Goal: Transaction & Acquisition: Purchase product/service

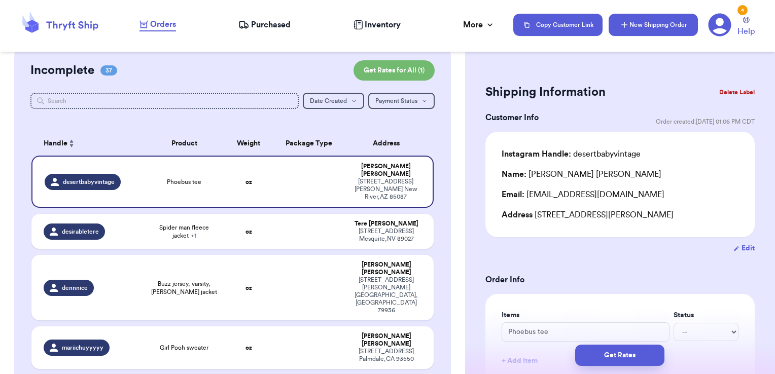
click at [670, 30] on button "New Shipping Order" at bounding box center [653, 25] width 89 height 22
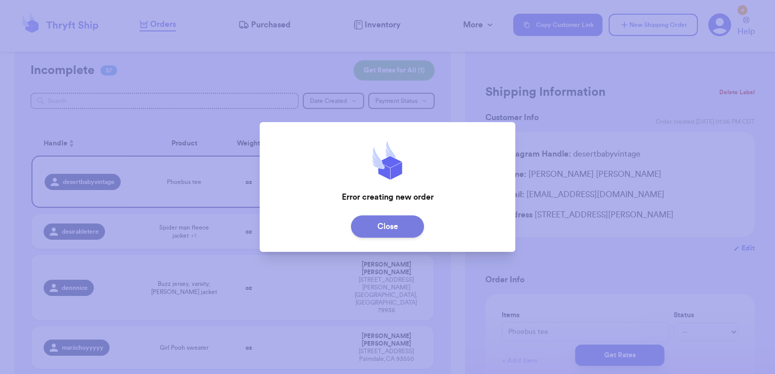
click at [386, 220] on button "Close" at bounding box center [387, 227] width 73 height 22
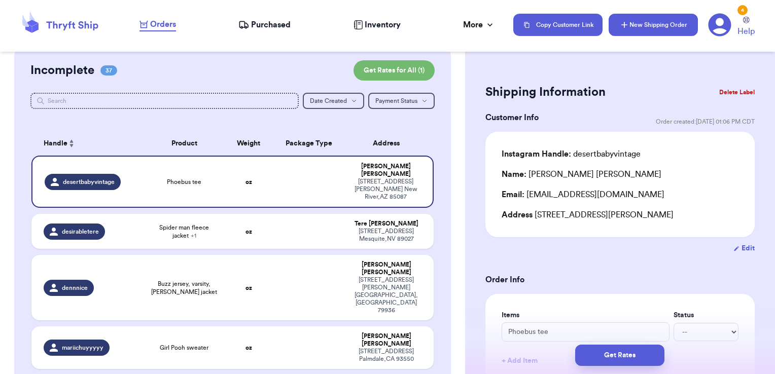
click at [647, 22] on button "New Shipping Order" at bounding box center [653, 25] width 89 height 22
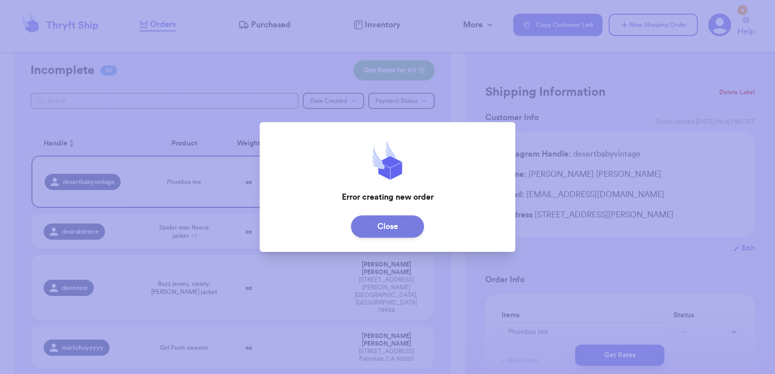
click at [371, 230] on button "Close" at bounding box center [387, 227] width 73 height 22
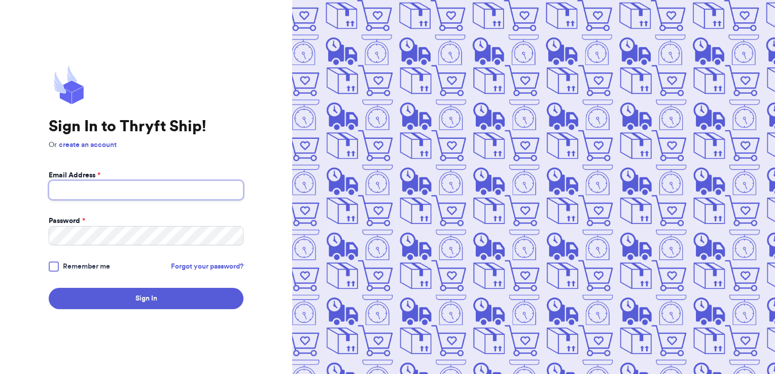
type input "[PERSON_NAME][EMAIL_ADDRESS][PERSON_NAME][DOMAIN_NAME]"
click at [142, 311] on div "Sign In to Thryft Ship! Or create an account Email Address * [EMAIL_ADDRESS][PE…" at bounding box center [146, 187] width 292 height 374
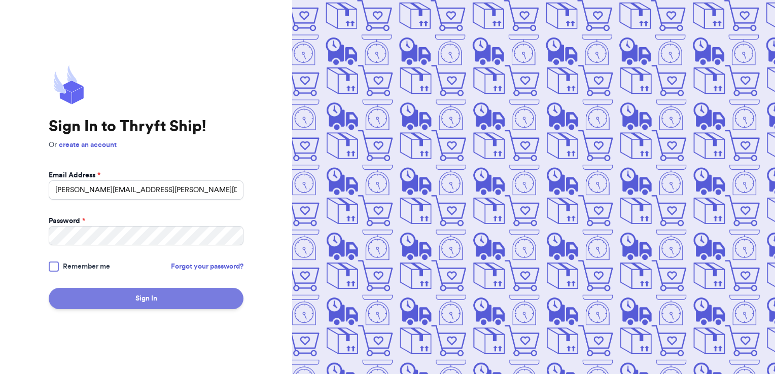
click at [163, 295] on button "Sign In" at bounding box center [146, 298] width 195 height 21
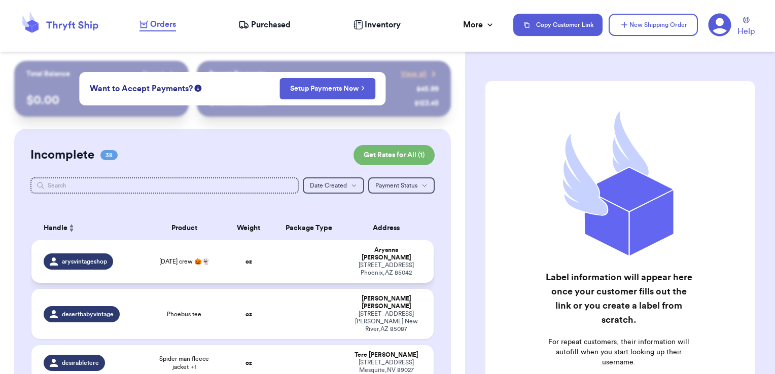
click at [288, 251] on td at bounding box center [309, 262] width 73 height 43
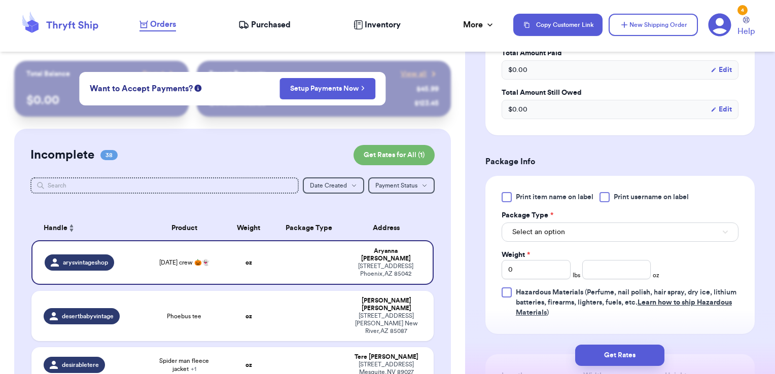
scroll to position [333, 0]
click at [621, 194] on span "Print username on label" at bounding box center [651, 197] width 75 height 10
click at [0, 0] on input "Print username on label" at bounding box center [0, 0] width 0 height 0
click at [598, 234] on button "Select an option" at bounding box center [620, 231] width 237 height 19
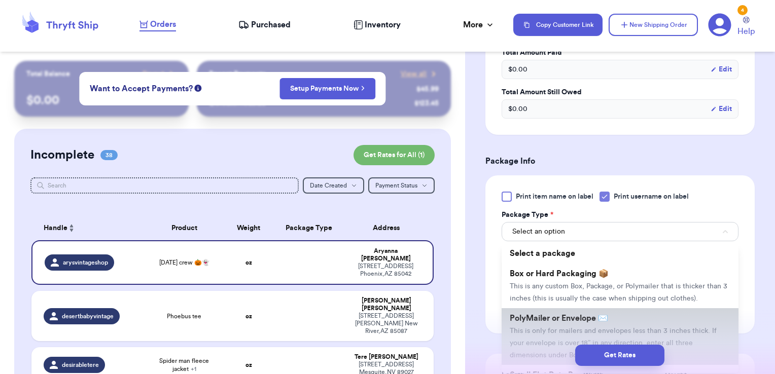
click at [556, 325] on li "PolyMailer or Envelope ✉️ This is only for mailers and envelopes less than 3 in…" at bounding box center [620, 337] width 237 height 57
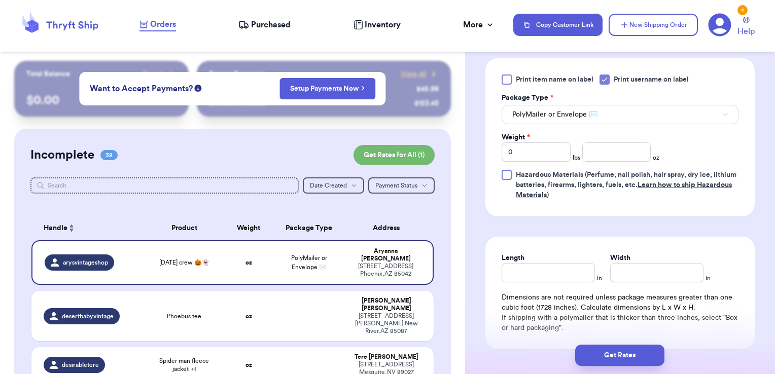
scroll to position [451, 0]
click at [596, 150] on input "number" at bounding box center [616, 151] width 69 height 19
type input "12.45"
click at [623, 354] on button "Get Rates" at bounding box center [619, 355] width 89 height 21
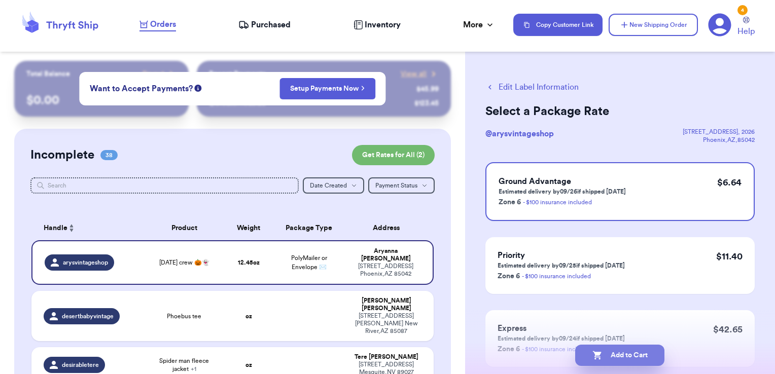
click at [637, 355] on button "Add to Cart" at bounding box center [619, 355] width 89 height 21
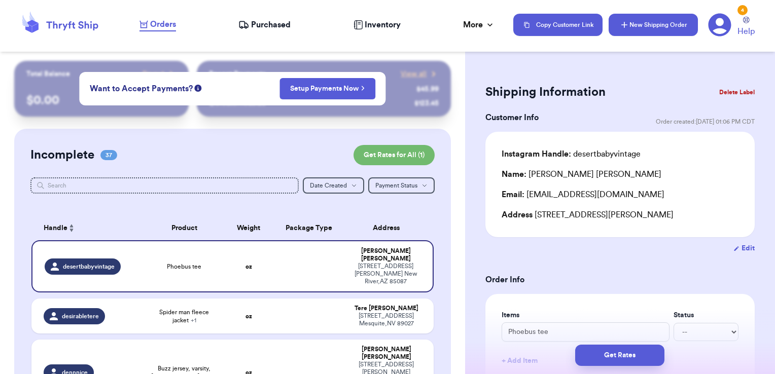
click at [660, 25] on button "New Shipping Order" at bounding box center [653, 25] width 89 height 22
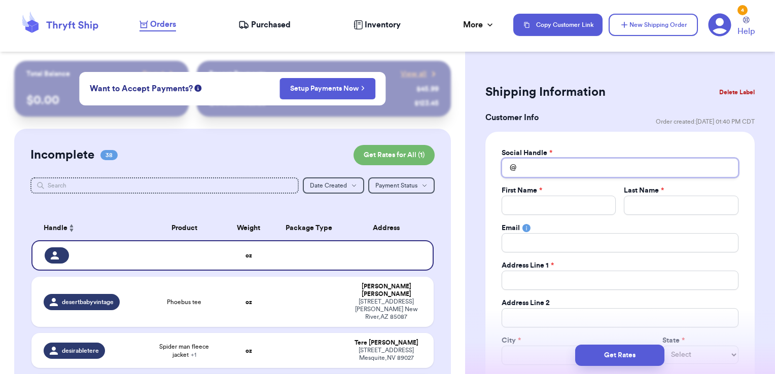
click at [570, 159] on input "Total Amount Paid" at bounding box center [620, 167] width 237 height 19
type input "b"
type input "bj"
type input "b"
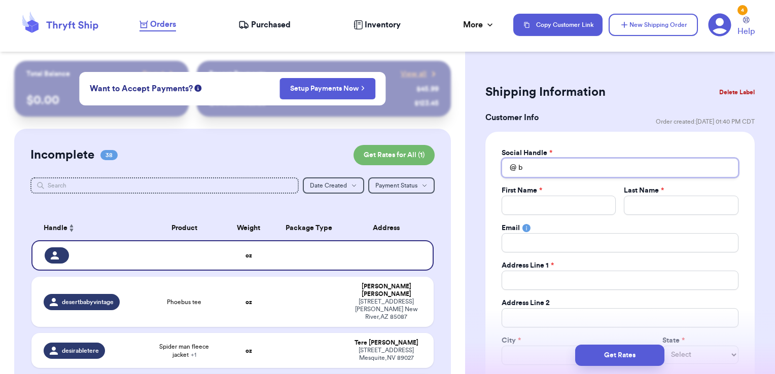
type input "bj"
type input "bjr"
type input "bjro"
type input "bjrom"
type input "bjroma"
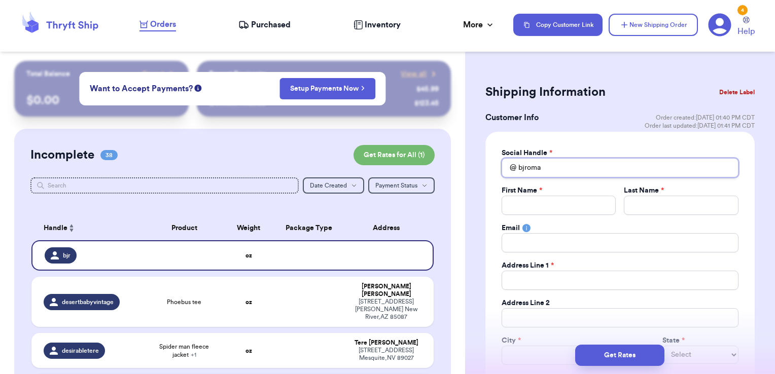
type input "bjroman"
type input "bjroman_"
type input "bjroman_v"
type input "bjroman_ve"
type input "bjroman_ven"
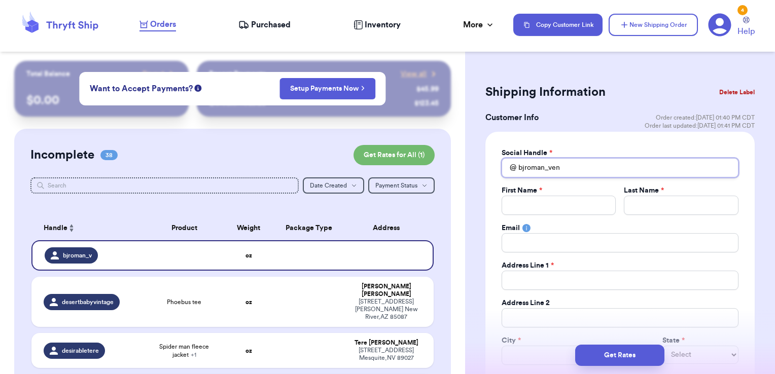
type input "bjroman_vent"
type input "bjroman_ventu"
type input "bjroman_ventur"
type input "bjroman_venture"
type input "bjroman_ventures"
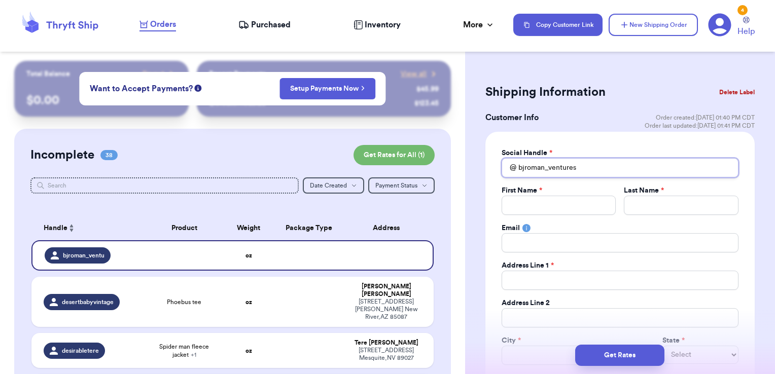
type input "bjroman_ventures"
type input "B"
type input "BJ"
type input "R"
type input "Ro"
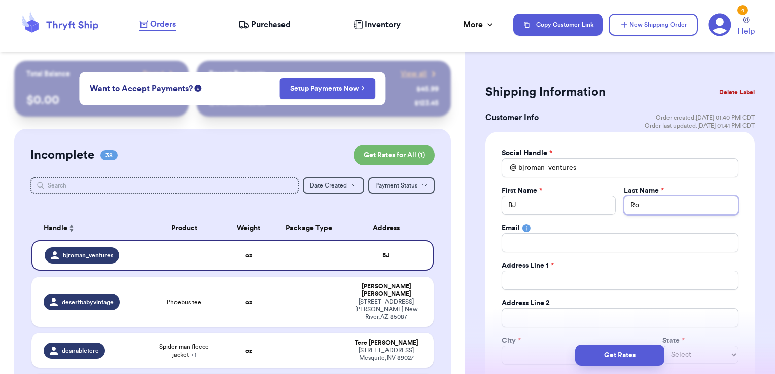
type input "Rom"
type input "Roma"
type input "Roman"
type input "3"
type input "310"
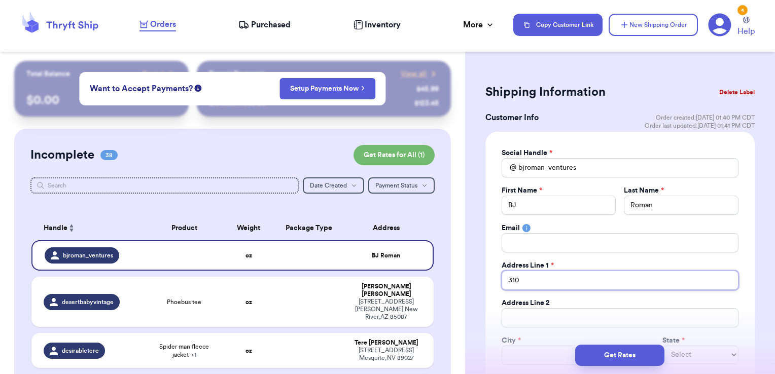
type input "3109"
type input "310"
type input "3108"
type input "3108 O"
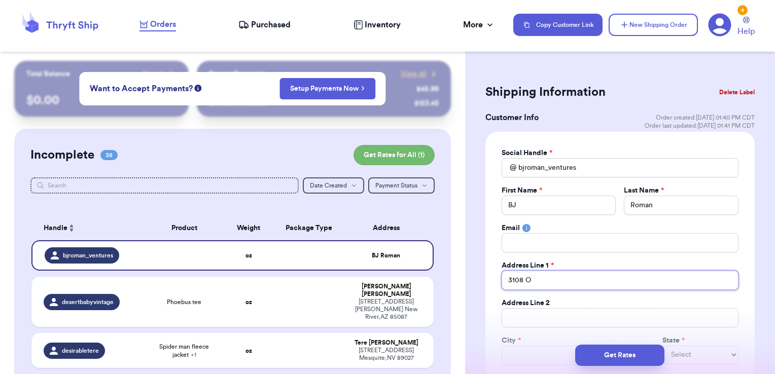
type input "3108 Ol"
type input "3108 Old"
type input "3108 Old D"
type input "3108 Old De"
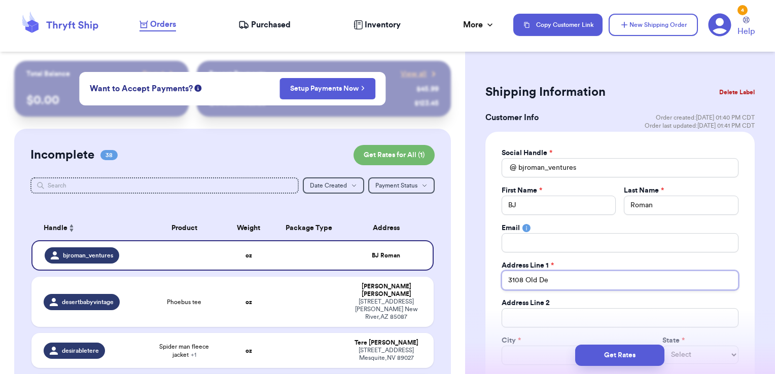
type input "3108 Old Den"
type input "3108 Old Dent"
type input "3108 Old Dento"
type input "3108 Old Denton"
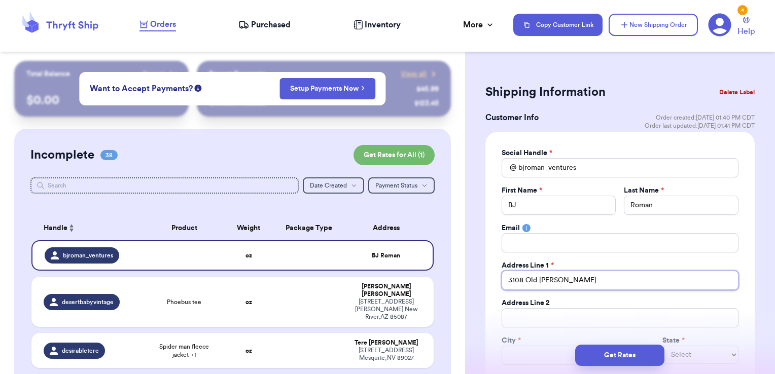
type input "3108 Old Denton R"
type input "3108 Old Denton Rd"
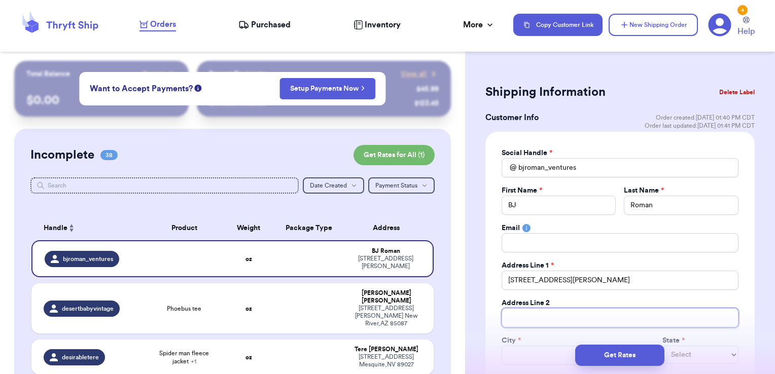
type input "U"
type input "Un"
type input "Uni"
type input "Unit"
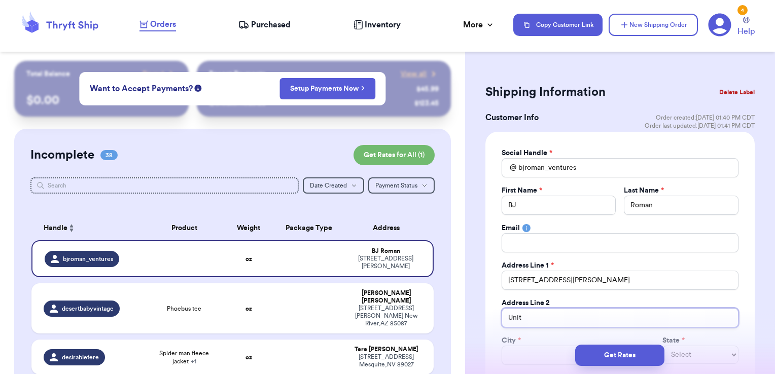
type input "Unit 1"
type input "Unit 11"
type input "Unit 115"
type input "Unit 115-"
type input "Unit 115-2"
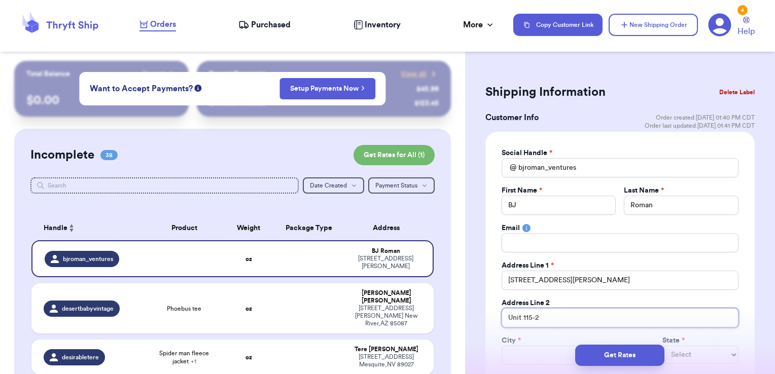
type input "Unit 115-24"
type input "Unit 115-242"
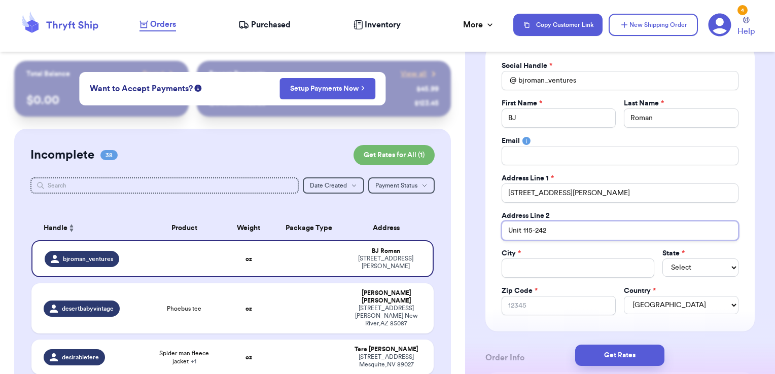
scroll to position [90, 0]
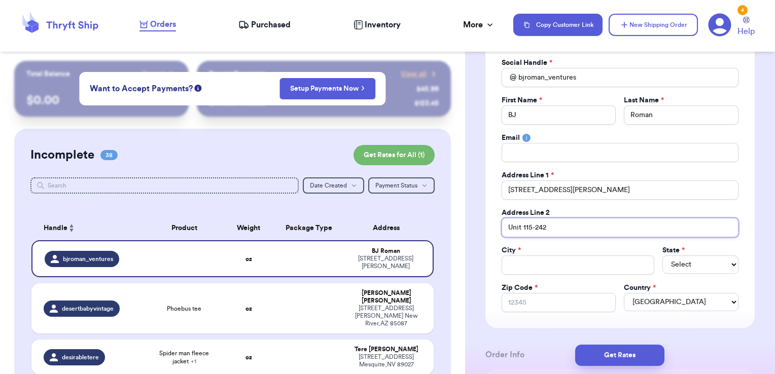
type input "Unit 115-242"
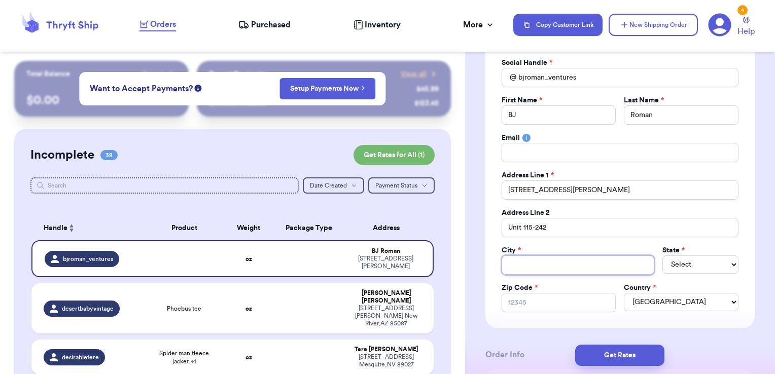
type input "C"
type input "Ca"
type input "Car"
type input "Carr"
type input "Carro"
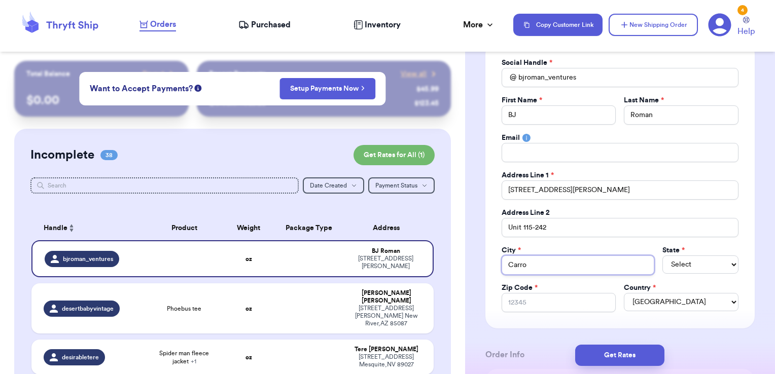
type input "Carrol"
type input "Carroll"
type input "Carrollt"
type input "Carrollto"
type input "Carrollton"
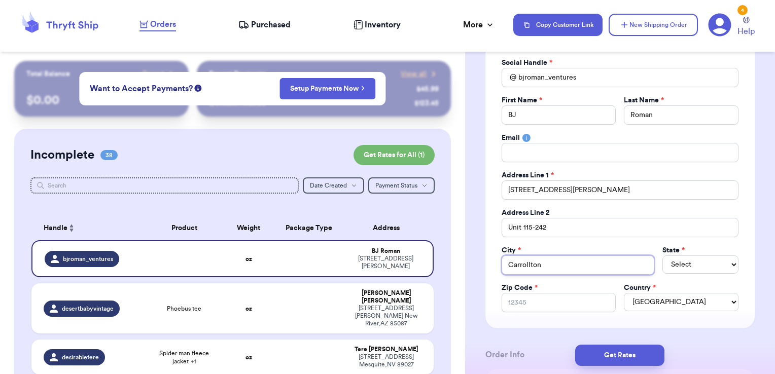
type input "Carrollton"
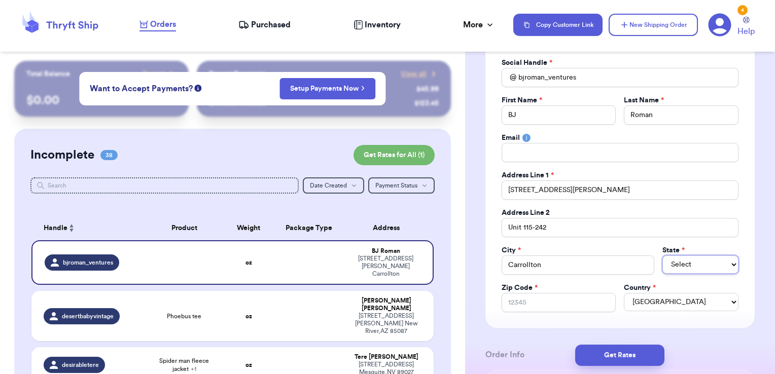
select select "TN"
click at [696, 261] on select "AL AK AZ AR CA CO CT DE DC FL GA HI ID IL IN IA KS KY LA ME MD MA MI MN MS MO M…" at bounding box center [701, 265] width 76 height 18
select select "[GEOGRAPHIC_DATA]"
click at [663, 256] on select "AL AK AZ AR CA CO CT DE DC FL GA HI ID IL IN IA KS KY LA ME MD MA MI MN MS MO M…" at bounding box center [701, 265] width 76 height 18
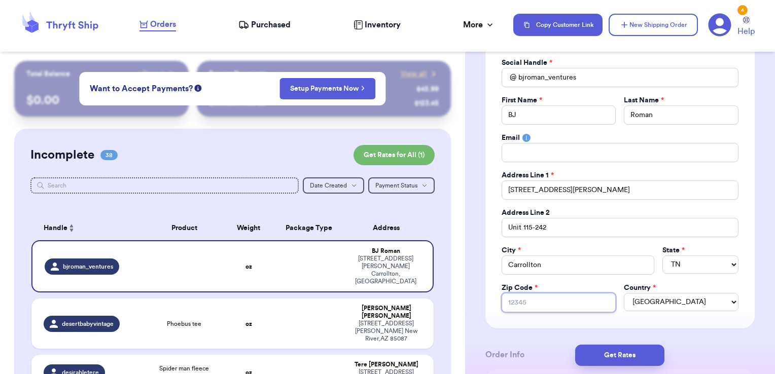
click at [537, 297] on input "Zip Code *" at bounding box center [559, 302] width 115 height 19
type input "7"
type input "75"
type input "750"
type input "7500"
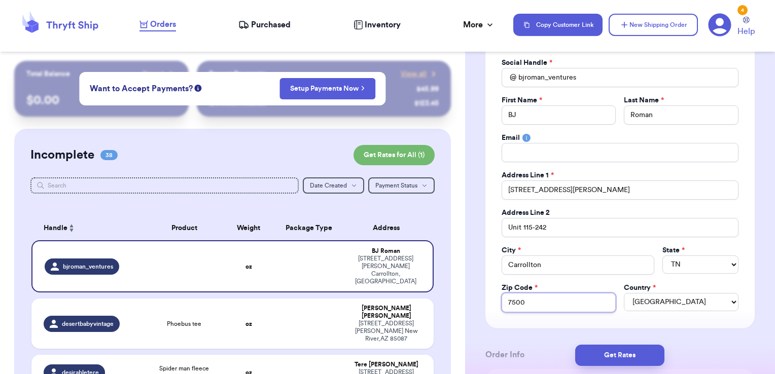
type input "75007"
type input "75007-"
type input "75007-3"
type input "75007-39"
type input "75007-396"
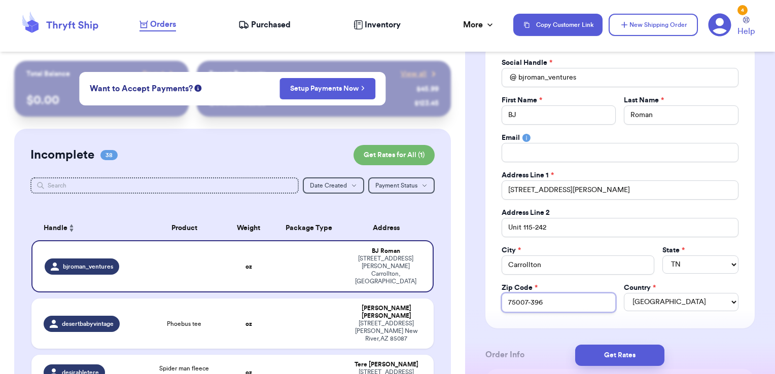
type input "75007-3961"
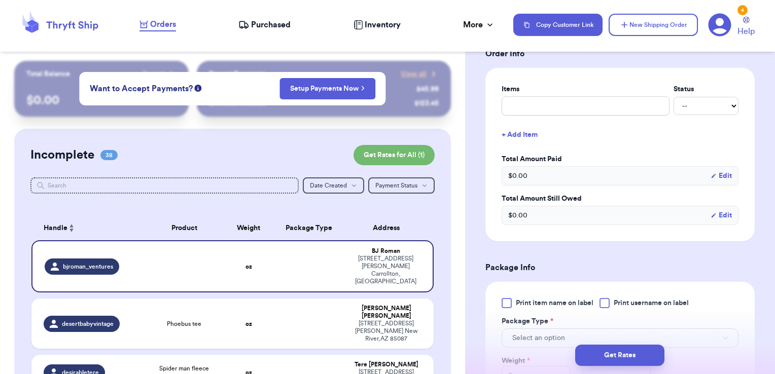
scroll to position [392, 0]
type input "75007-3961"
click at [552, 107] on input "text" at bounding box center [586, 105] width 168 height 19
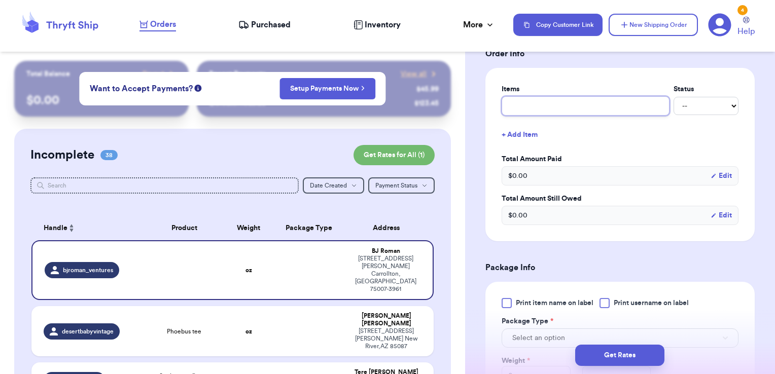
type input "clothes- thank you!"
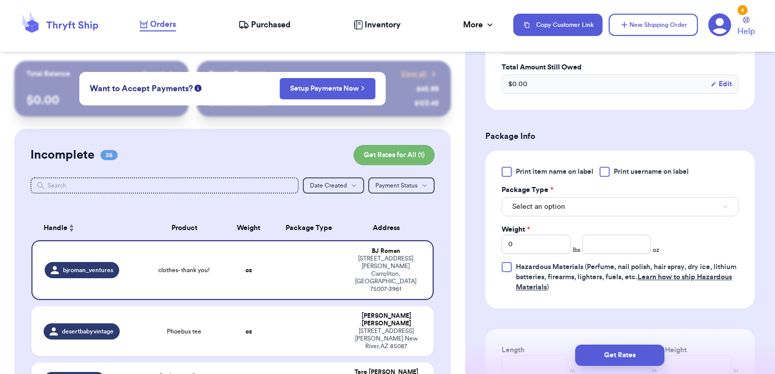
scroll to position [524, 0]
click at [619, 166] on span "Print username on label" at bounding box center [651, 171] width 75 height 10
click at [0, 0] on input "Print username on label" at bounding box center [0, 0] width 0 height 0
click at [609, 197] on button "Select an option" at bounding box center [620, 206] width 237 height 19
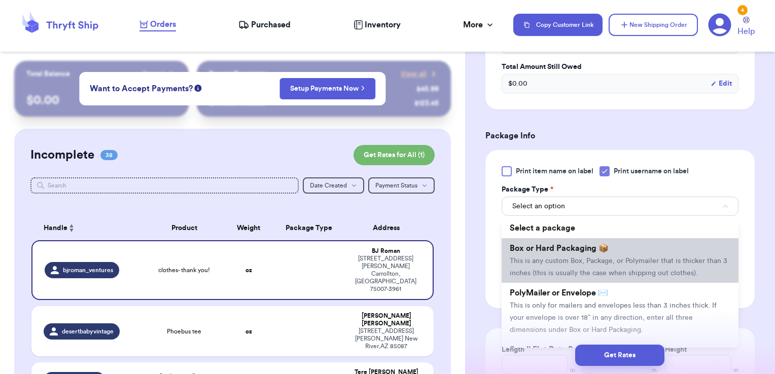
click at [588, 245] on span "Box or Hard Packaging 📦" at bounding box center [559, 249] width 99 height 8
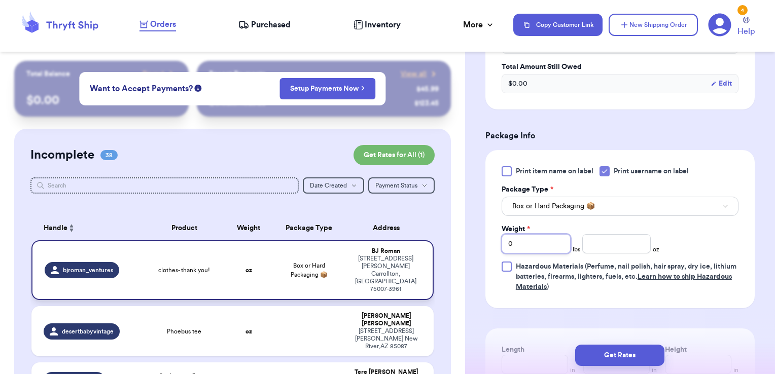
drag, startPoint x: 532, startPoint y: 243, endPoint x: 374, endPoint y: 249, distance: 157.9
click at [374, 249] on div "Customer Link New Order Total Balance Payout $ 0.00 Recent Payments View all @ …" at bounding box center [387, 187] width 775 height 374
type input "4"
type input "7.02"
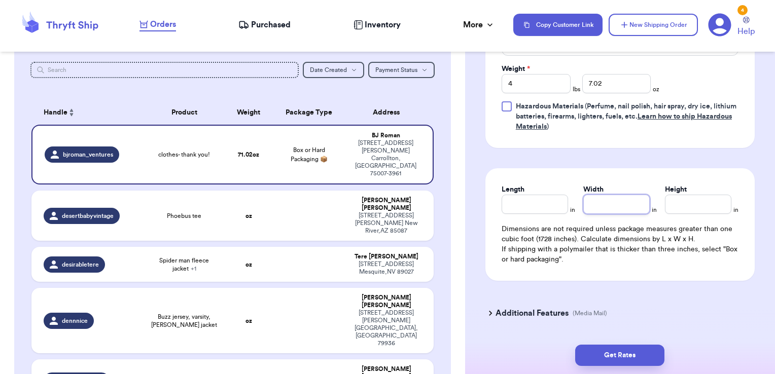
scroll to position [686, 0]
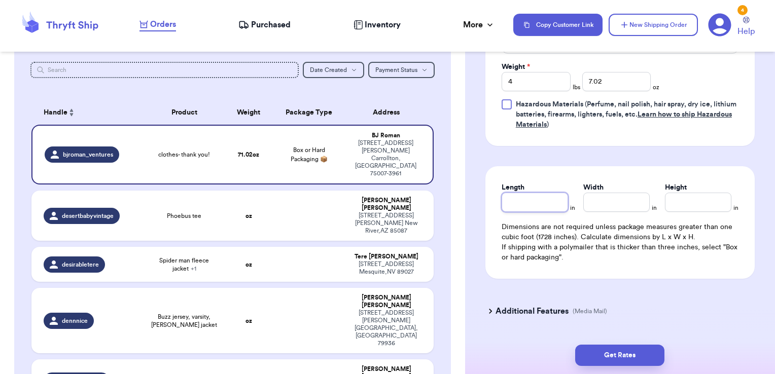
click at [519, 194] on input "Length" at bounding box center [535, 202] width 66 height 19
type input "12"
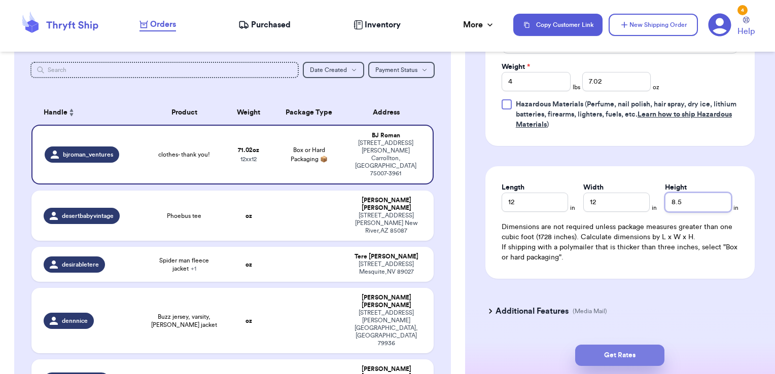
type input "8.5"
click at [584, 352] on button "Get Rates" at bounding box center [619, 355] width 89 height 21
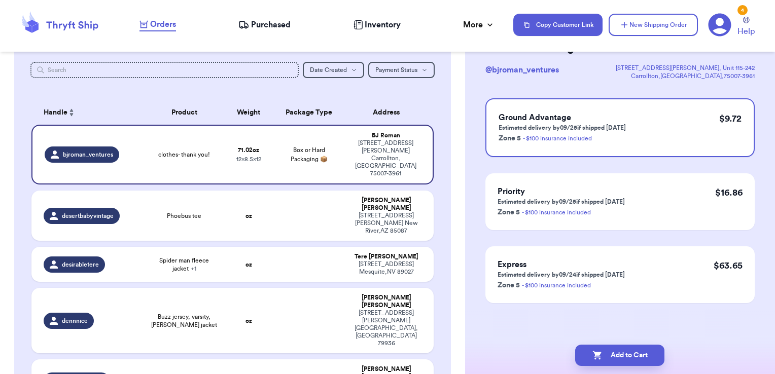
scroll to position [0, 0]
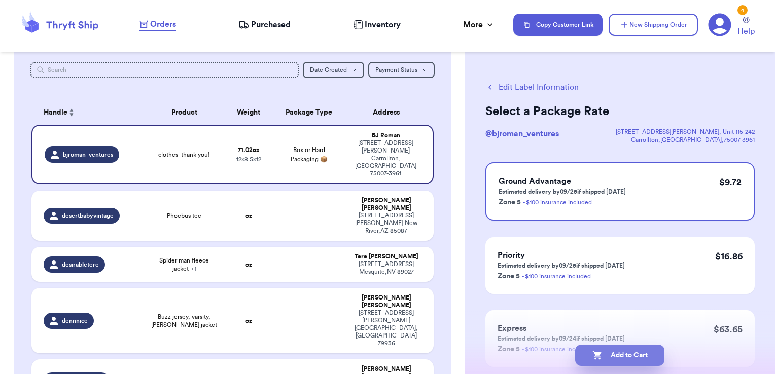
click at [638, 354] on button "Add to Cart" at bounding box center [619, 355] width 89 height 21
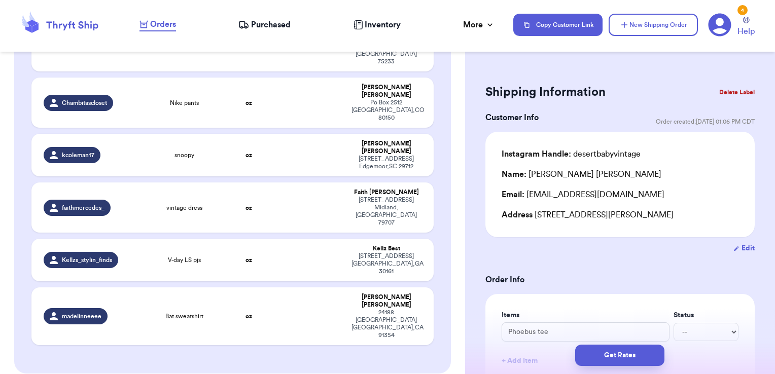
scroll to position [1696, 0]
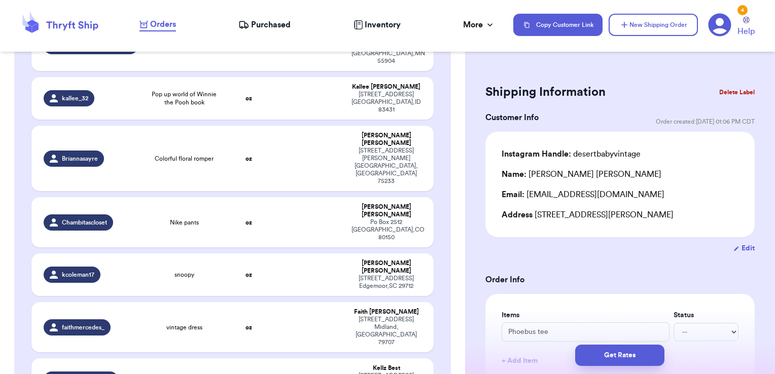
checkbox input "true"
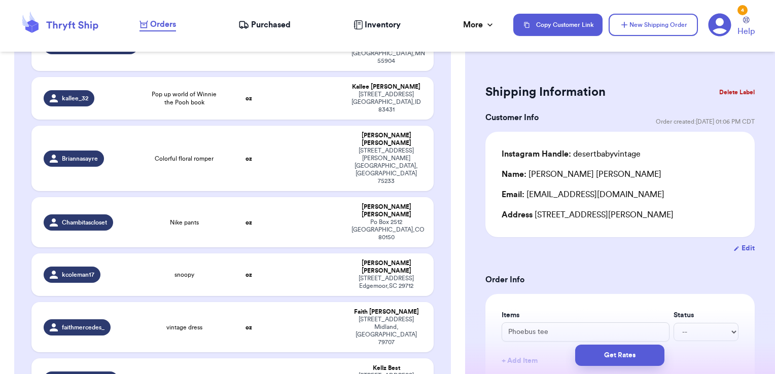
checkbox input "true"
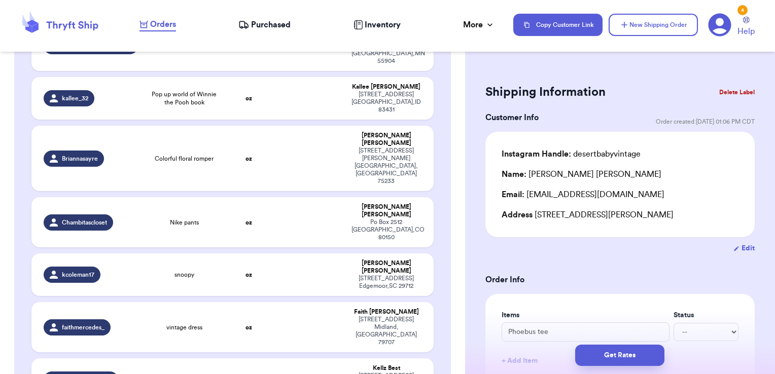
checkbox input "true"
checkbox input "false"
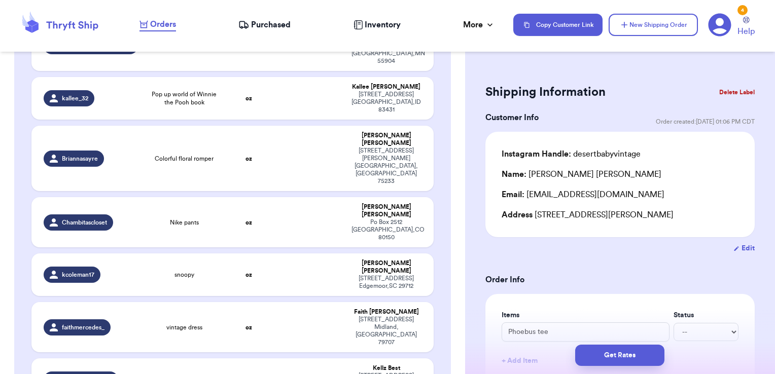
checkbox input "false"
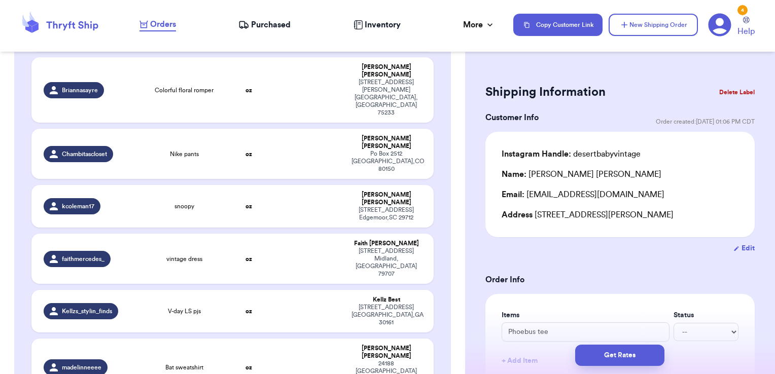
scroll to position [1765, 0]
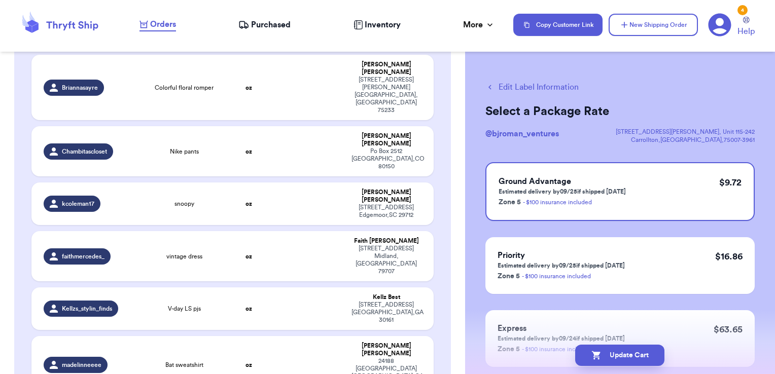
scroll to position [1794, 0]
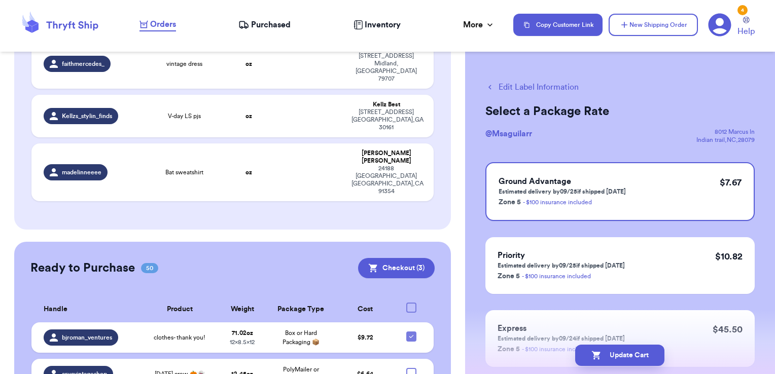
scroll to position [1961, 0]
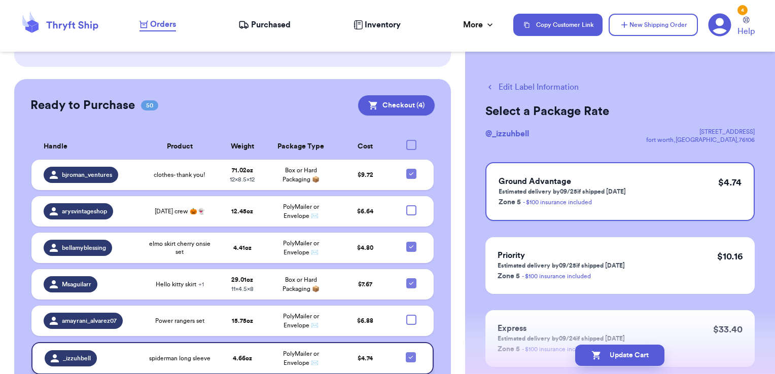
scroll to position [2127, 0]
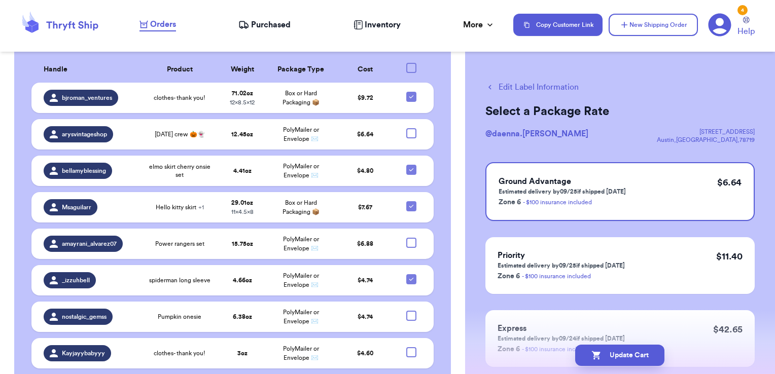
scroll to position [2206, 0]
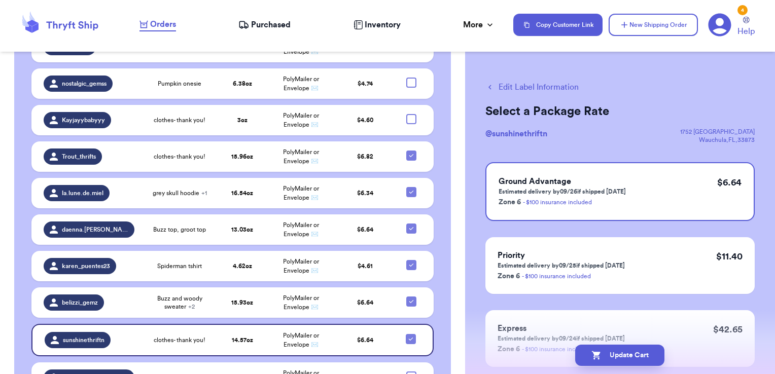
scroll to position [2429, 0]
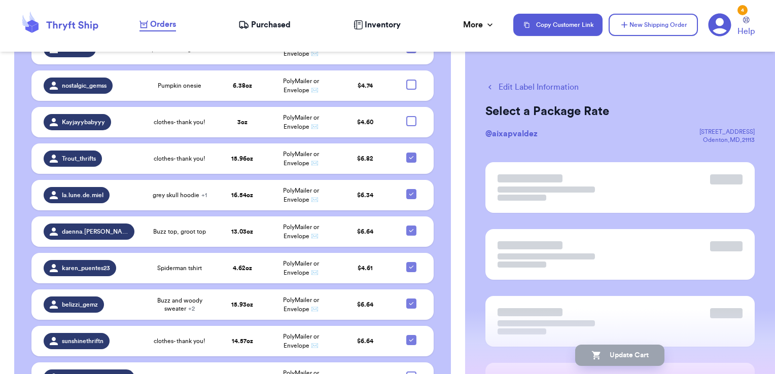
scroll to position [2428, 0]
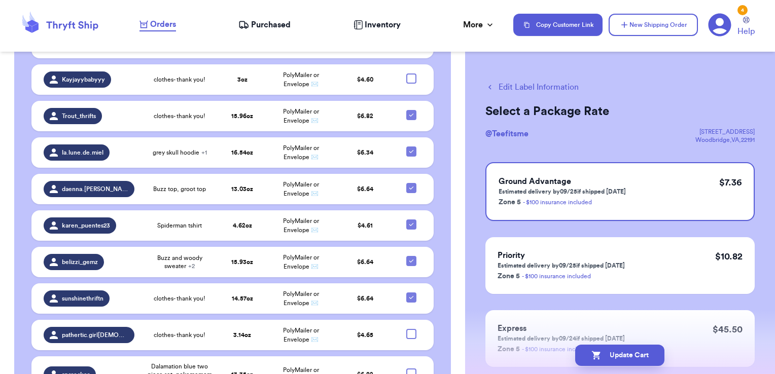
scroll to position [2478, 0]
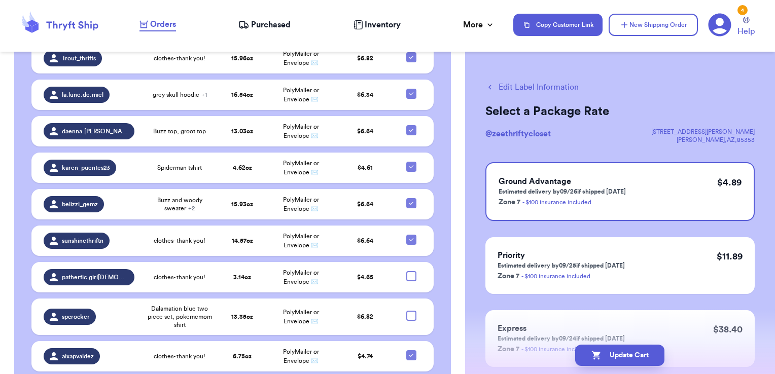
scroll to position [2545, 0]
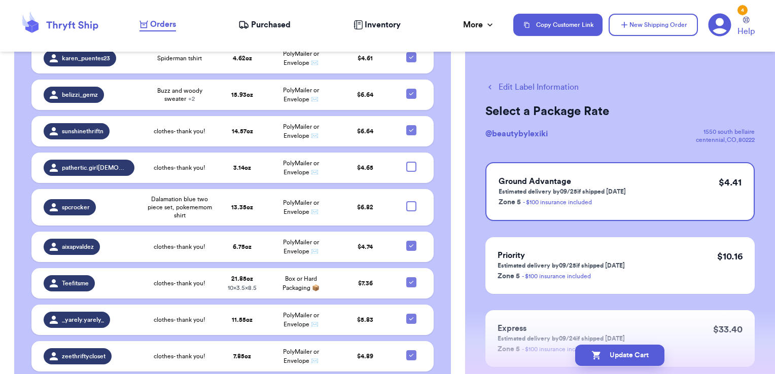
scroll to position [2641, 0]
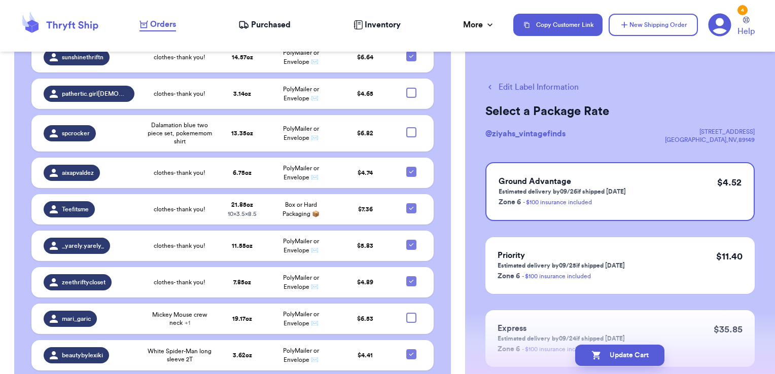
scroll to position [2724, 0]
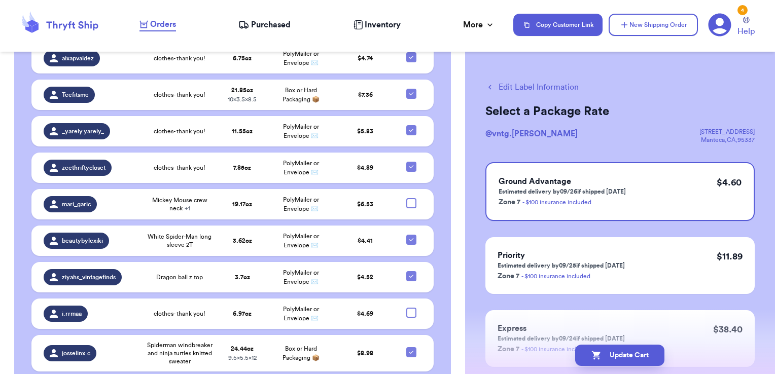
scroll to position [2844, 0]
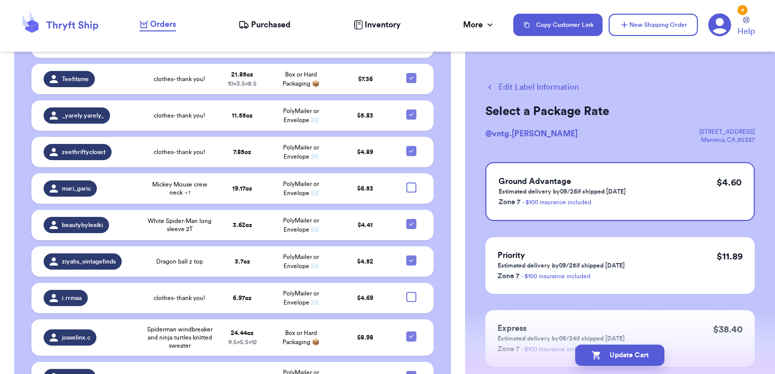
click at [516, 90] on button "Edit Label Information" at bounding box center [532, 87] width 93 height 12
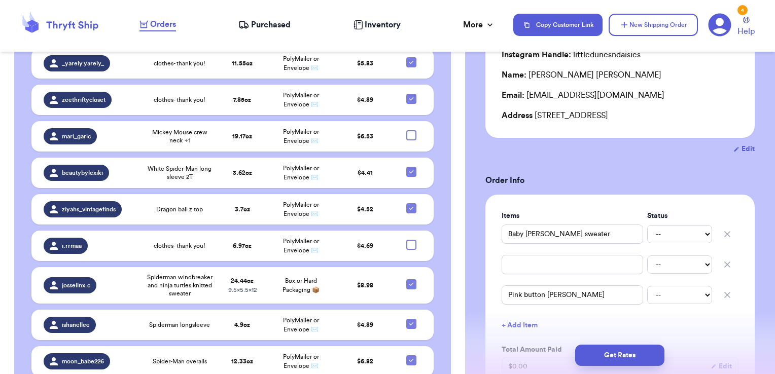
scroll to position [2948, 0]
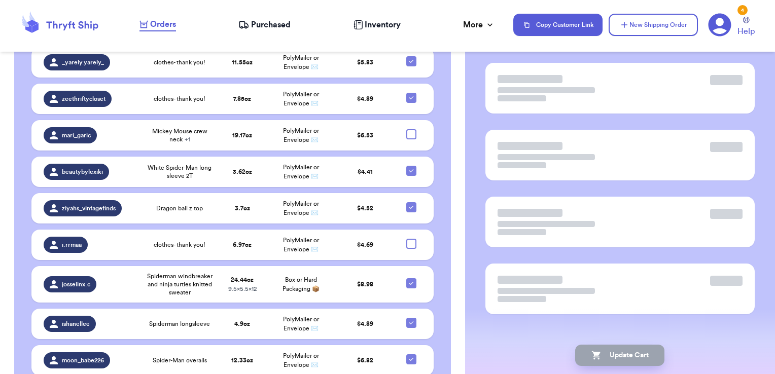
scroll to position [0, 0]
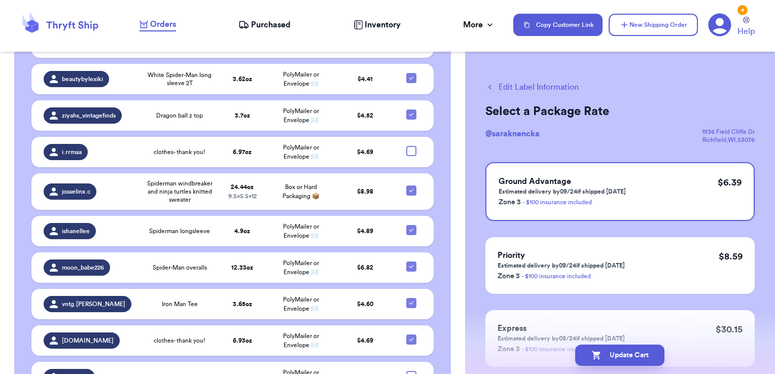
scroll to position [3039, 0]
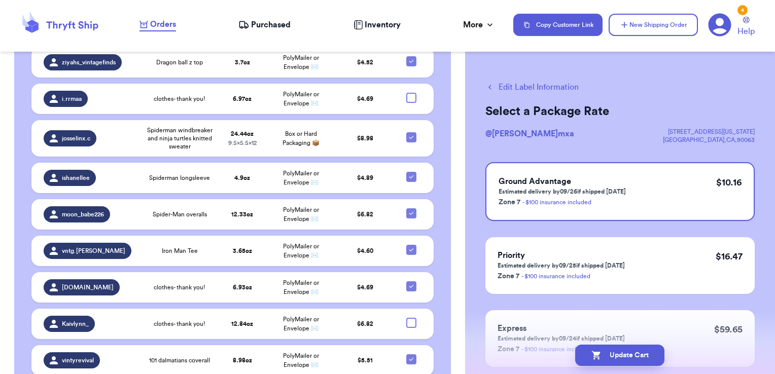
scroll to position [3095, 0]
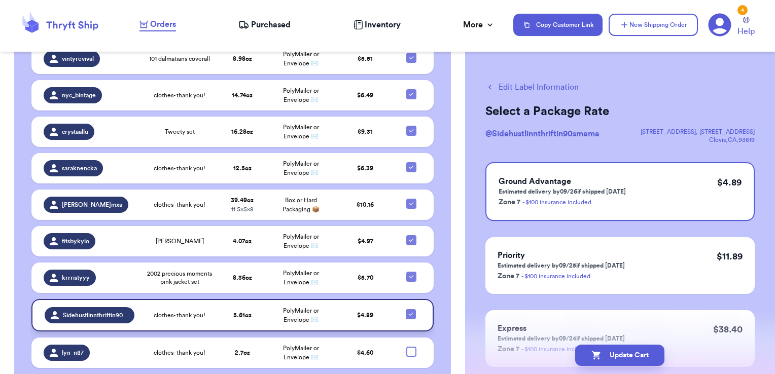
scroll to position [3396, 0]
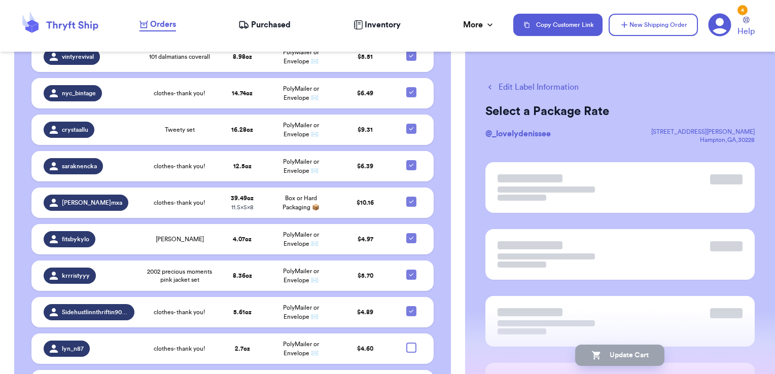
scroll to position [3395, 0]
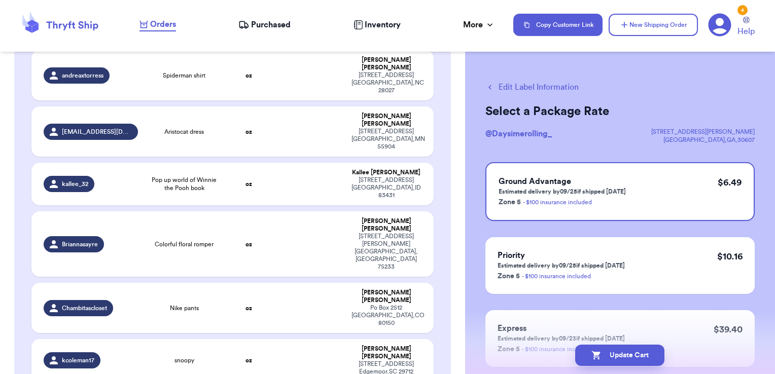
scroll to position [1657, 0]
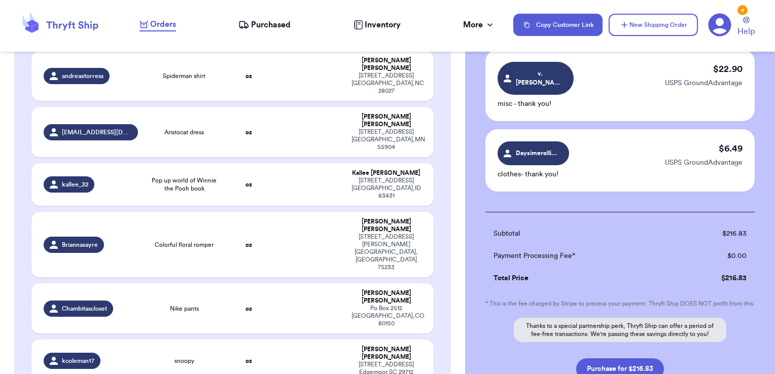
scroll to position [2293, 0]
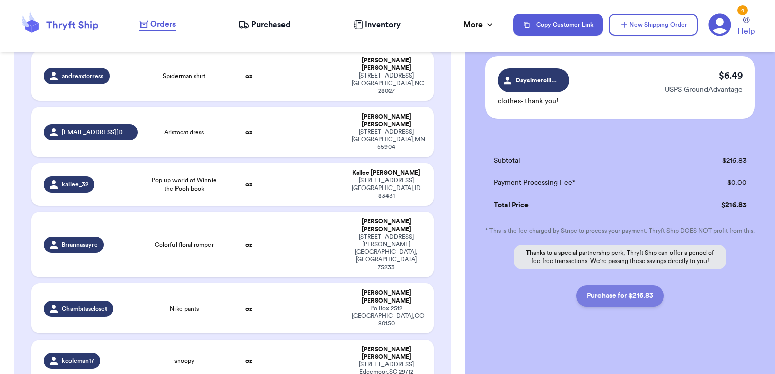
click at [615, 291] on button "Purchase for $216.83" at bounding box center [620, 296] width 88 height 21
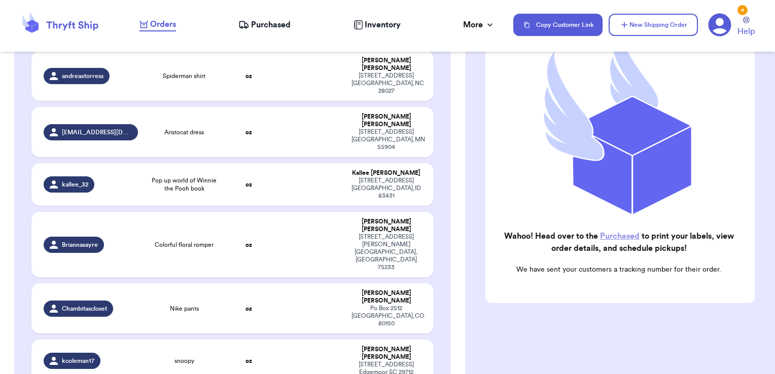
scroll to position [128, 0]
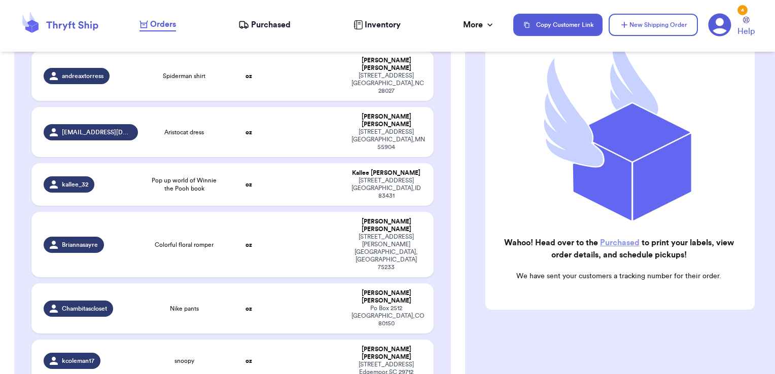
click at [272, 23] on span "Purchased" at bounding box center [271, 25] width 40 height 12
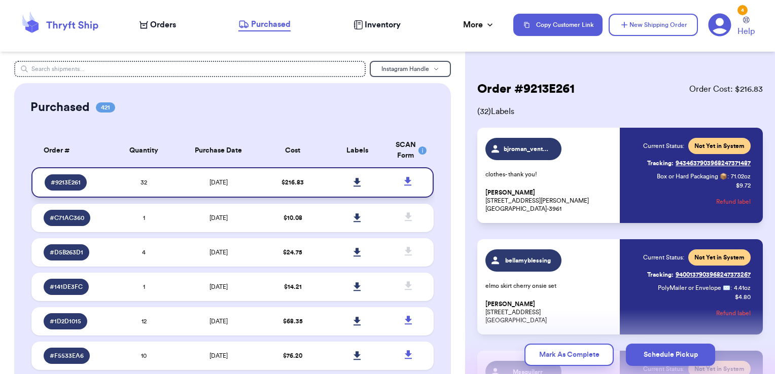
click at [354, 182] on icon at bounding box center [357, 182] width 7 height 9
click at [404, 182] on icon at bounding box center [407, 181] width 7 height 9
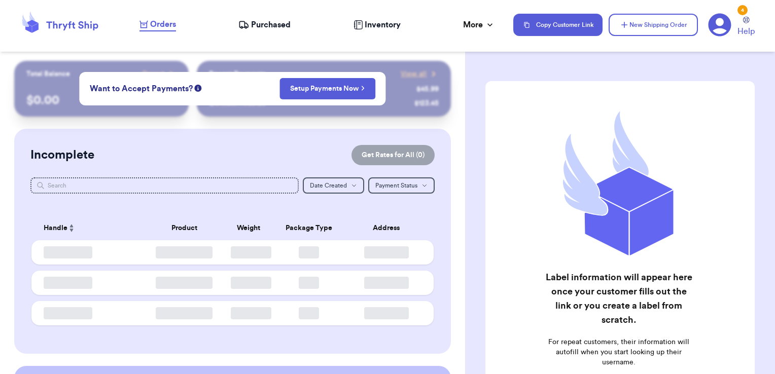
checkbox input "false"
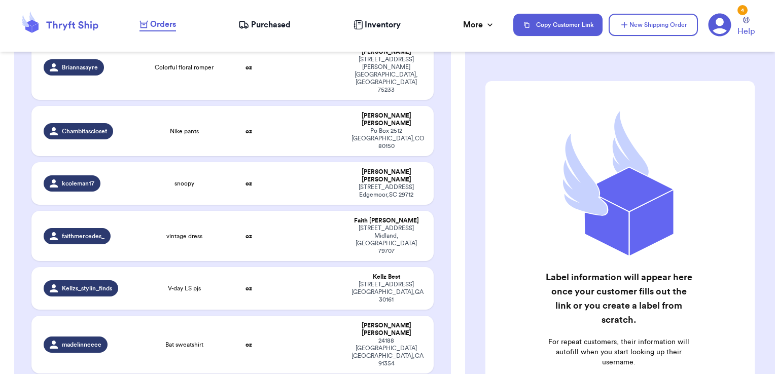
scroll to position [1837, 0]
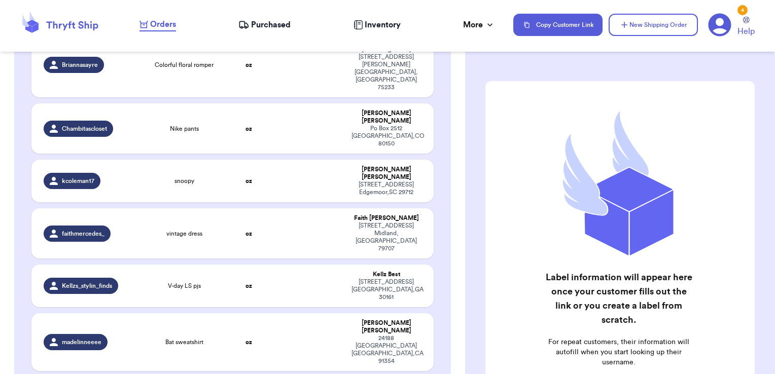
checkbox input "true"
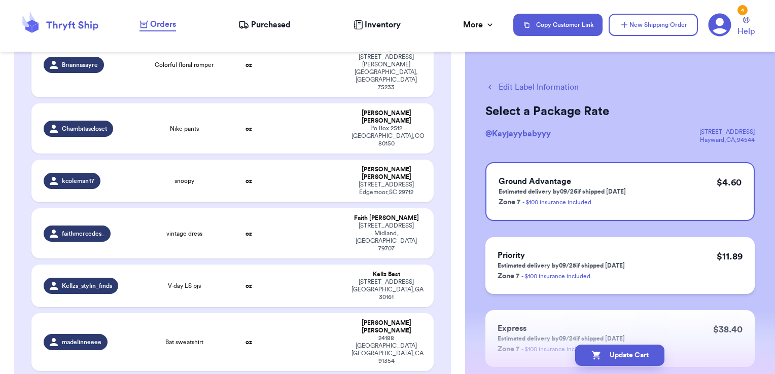
scroll to position [63, 0]
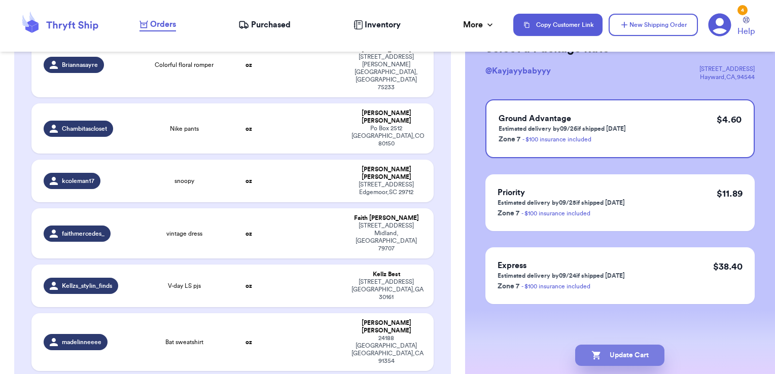
click at [605, 350] on button "Update Cart" at bounding box center [619, 355] width 89 height 21
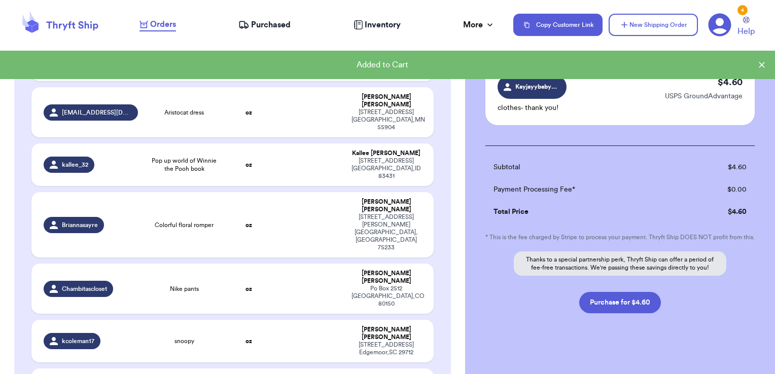
scroll to position [1674, 0]
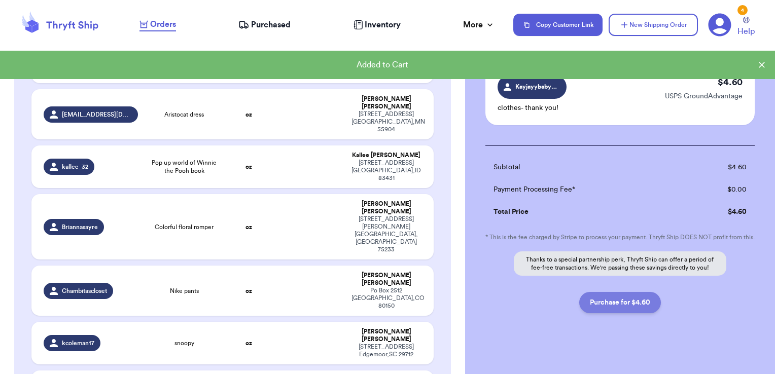
click at [599, 304] on button "Purchase for $4.60" at bounding box center [620, 302] width 82 height 21
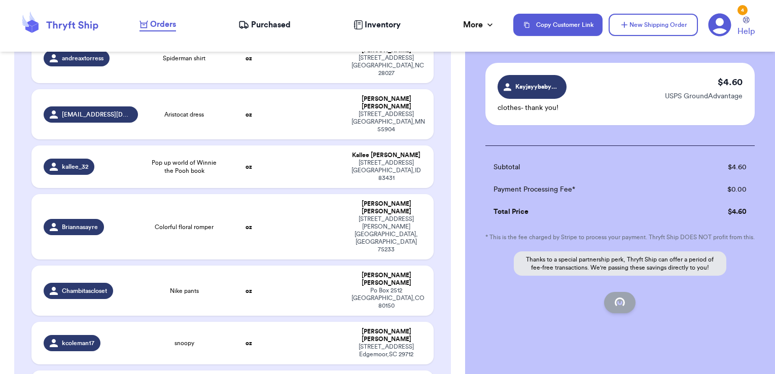
checkbox input "false"
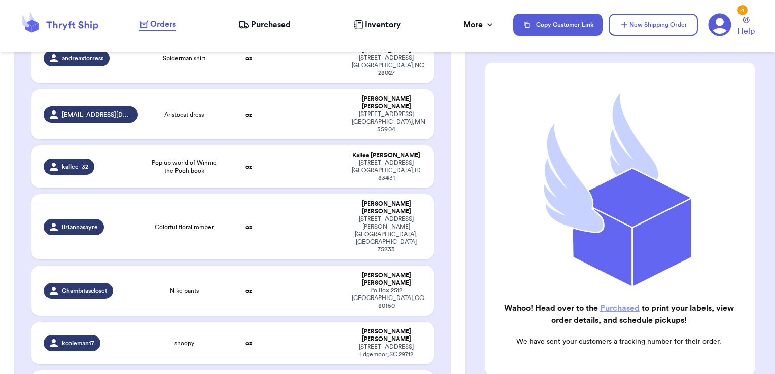
click at [255, 24] on span "Purchased" at bounding box center [271, 25] width 40 height 12
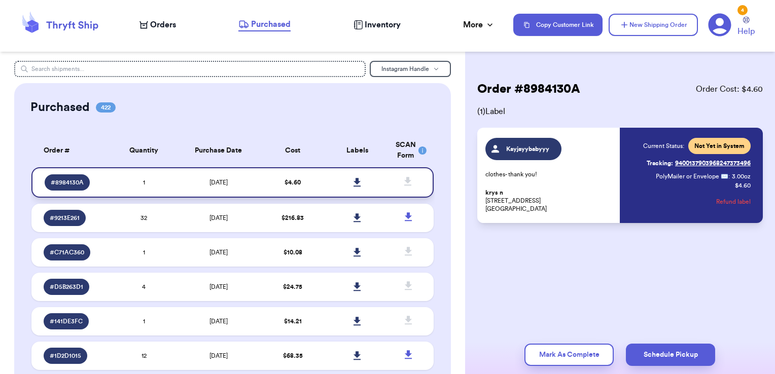
click at [354, 180] on icon at bounding box center [357, 182] width 7 height 9
